Goal: Check status: Check status

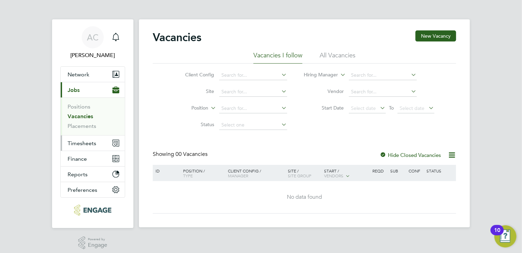
click at [97, 142] on button "Timesheets" at bounding box center [93, 142] width 64 height 15
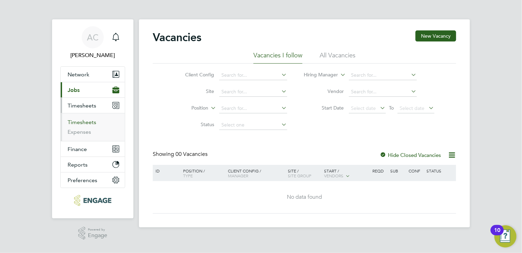
click at [79, 120] on link "Timesheets" at bounding box center [82, 122] width 29 height 7
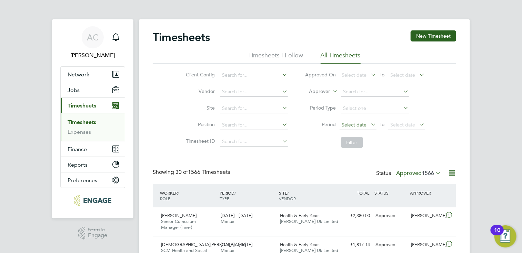
click at [351, 122] on span "Select date" at bounding box center [354, 124] width 25 height 6
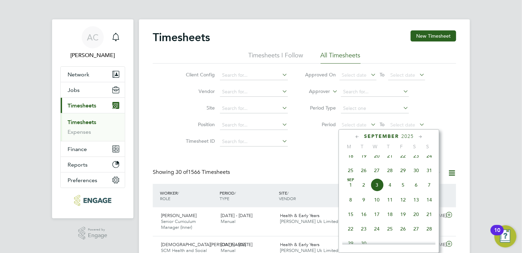
click at [349, 174] on span "25" at bounding box center [350, 170] width 13 height 13
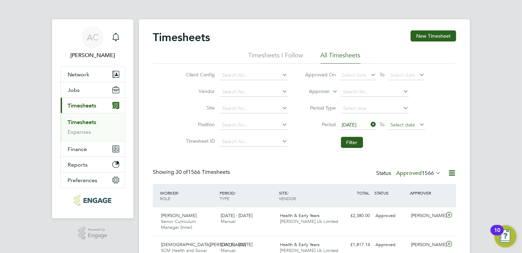
click at [399, 121] on span "Select date" at bounding box center [403, 124] width 25 height 6
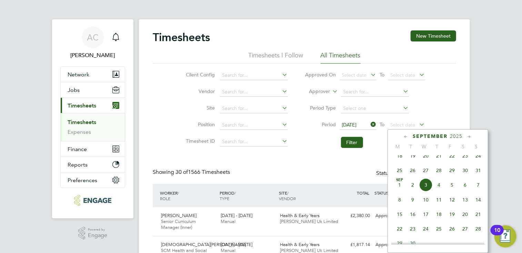
click at [479, 176] on span "31" at bounding box center [478, 170] width 13 height 13
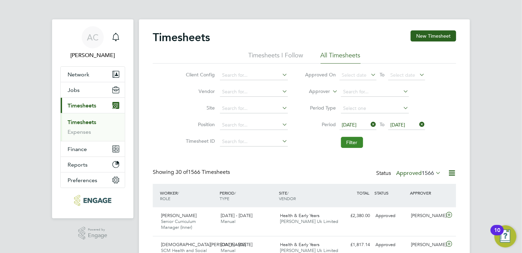
click at [353, 139] on button "Filter" at bounding box center [352, 142] width 22 height 11
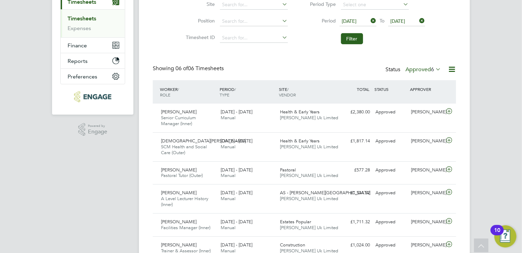
click at [434, 69] on icon at bounding box center [434, 69] width 0 height 10
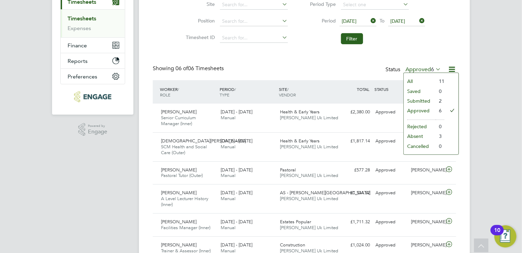
click at [412, 100] on li "Submitted" at bounding box center [420, 101] width 32 height 10
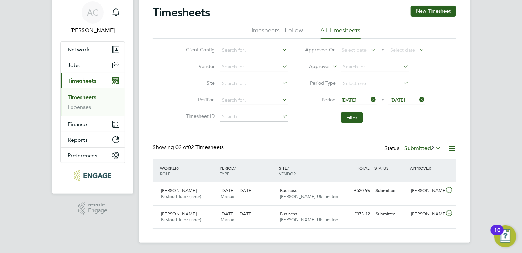
click at [434, 146] on icon at bounding box center [434, 148] width 0 height 10
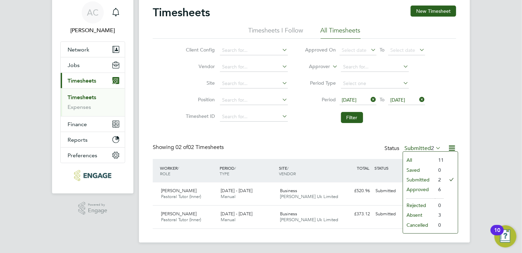
click at [411, 157] on li "All" at bounding box center [419, 160] width 32 height 10
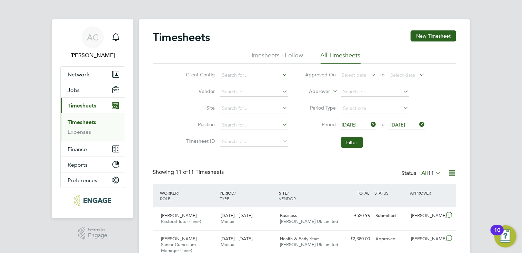
click at [357, 127] on span "25 Aug 2025" at bounding box center [349, 124] width 15 height 6
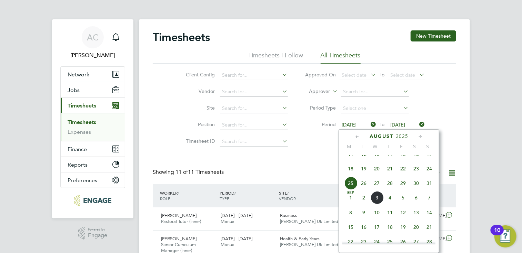
click at [351, 175] on span "18" at bounding box center [350, 168] width 13 height 13
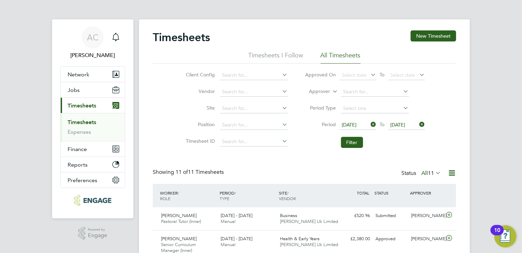
click at [403, 123] on span "31 Aug 2025" at bounding box center [398, 124] width 15 height 6
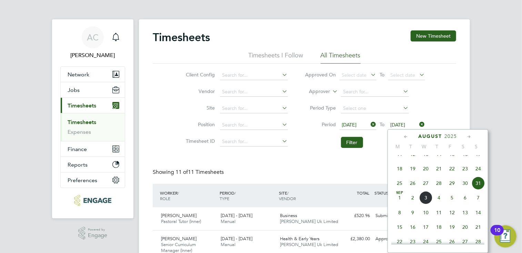
click at [475, 174] on span "24" at bounding box center [478, 168] width 13 height 13
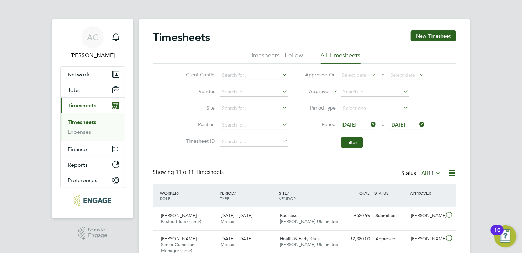
click at [429, 170] on span "11" at bounding box center [431, 172] width 6 height 7
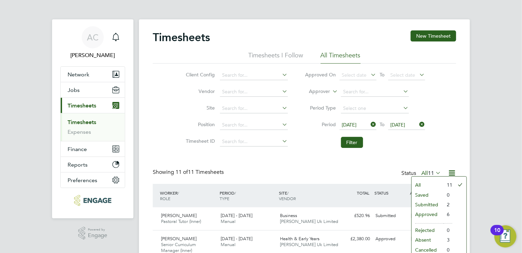
click at [420, 213] on li "Approved" at bounding box center [428, 214] width 32 height 10
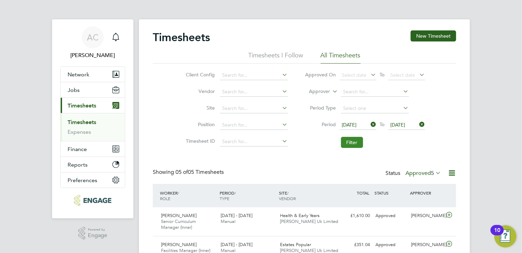
click at [351, 141] on button "Filter" at bounding box center [352, 142] width 22 height 11
click at [357, 124] on span "18 Aug 2025" at bounding box center [349, 124] width 15 height 6
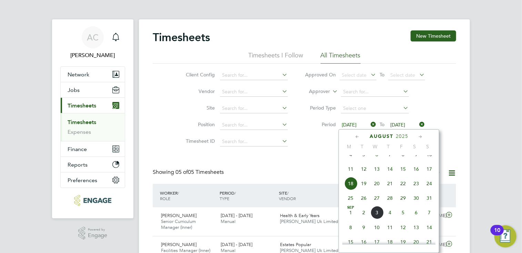
click at [351, 160] on span "4" at bounding box center [350, 154] width 13 height 13
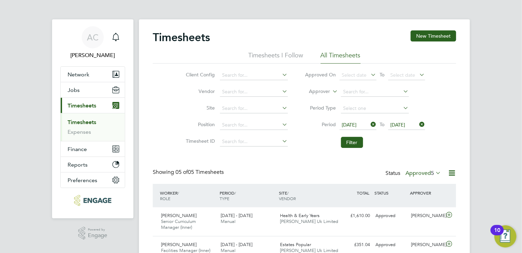
click at [406, 125] on span "24 Aug 2025" at bounding box center [398, 124] width 15 height 6
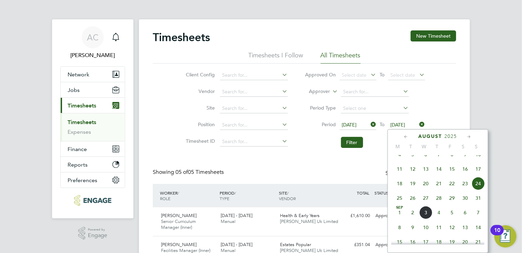
click at [480, 159] on span "10" at bounding box center [478, 154] width 13 height 13
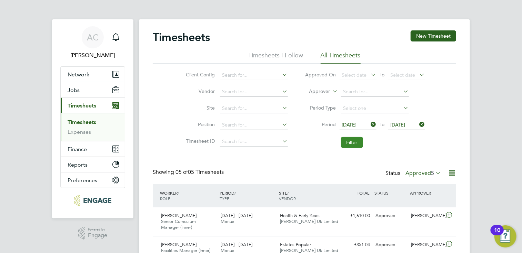
click at [351, 142] on button "Filter" at bounding box center [352, 142] width 22 height 11
